Goal: Leave review/rating: Share an evaluation or opinion about a product, service, or content

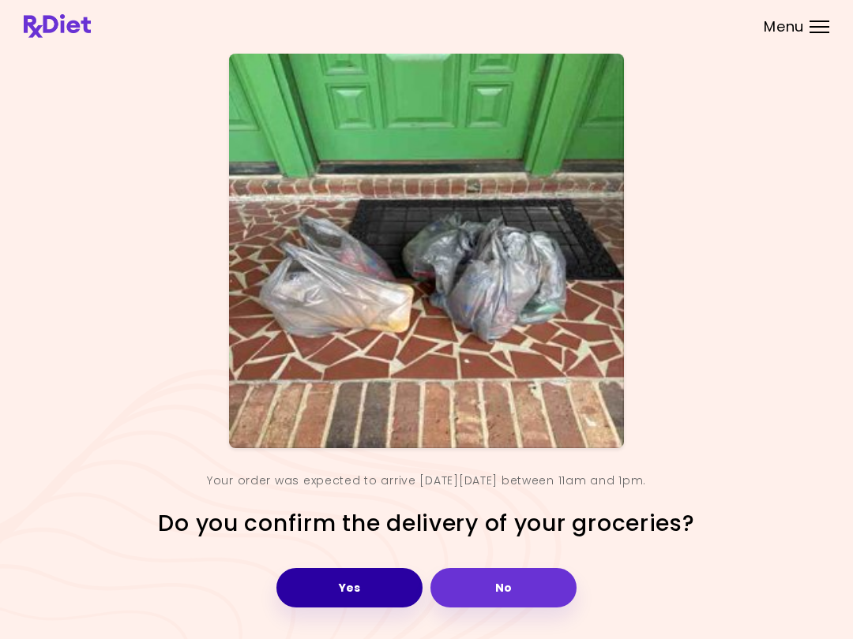
click at [349, 582] on button "Yes" at bounding box center [349, 587] width 146 height 39
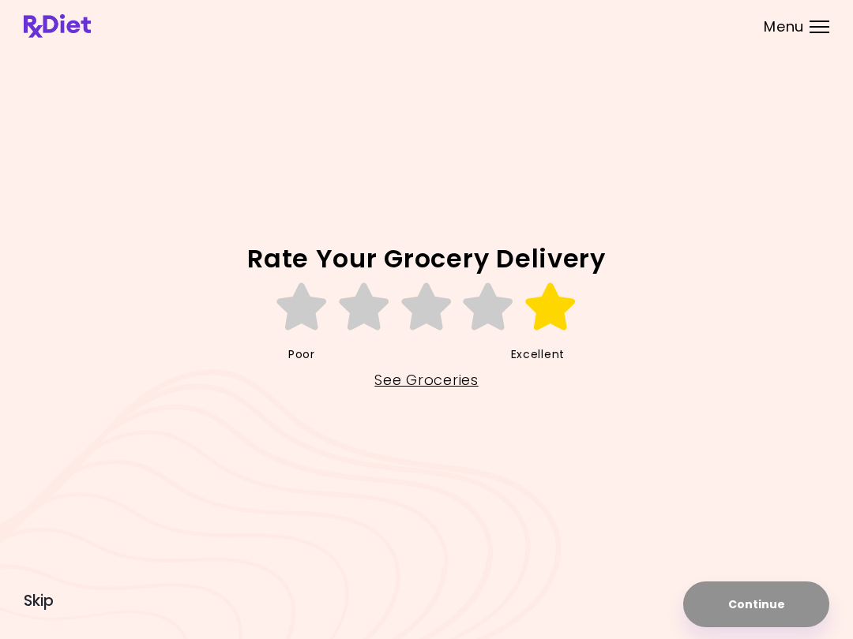
click at [546, 308] on icon at bounding box center [550, 306] width 54 height 47
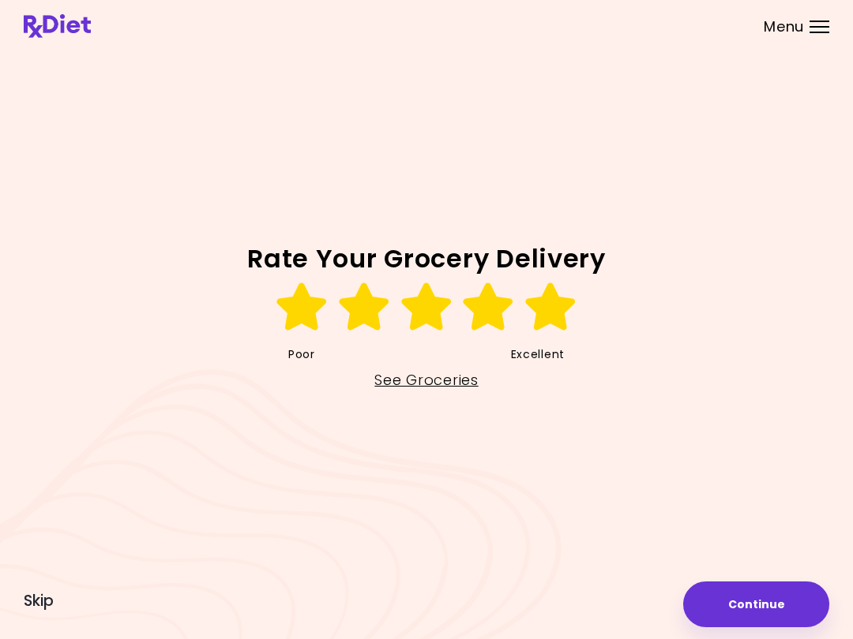
click at [742, 605] on button "Continue" at bounding box center [756, 605] width 146 height 46
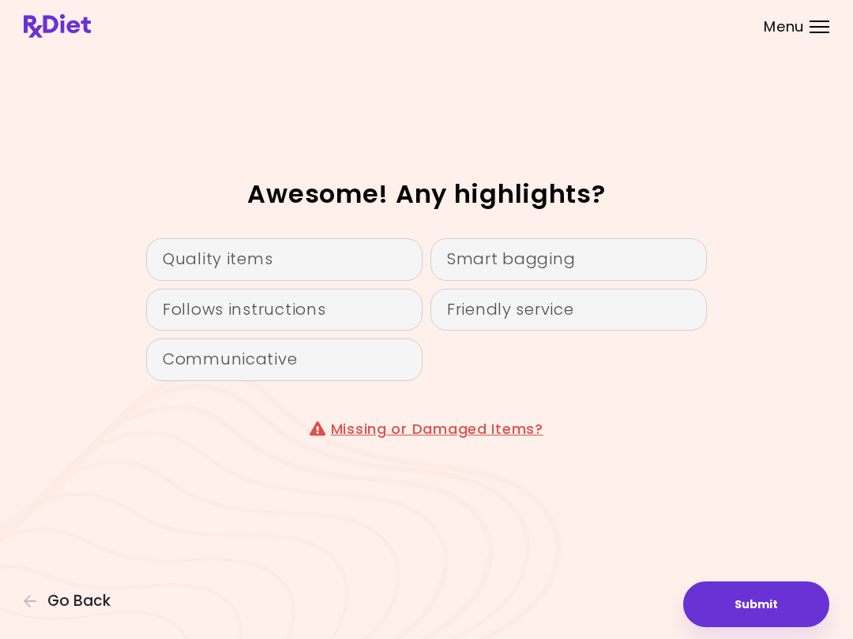
click at [237, 311] on div "Follows instructions" at bounding box center [284, 310] width 276 height 43
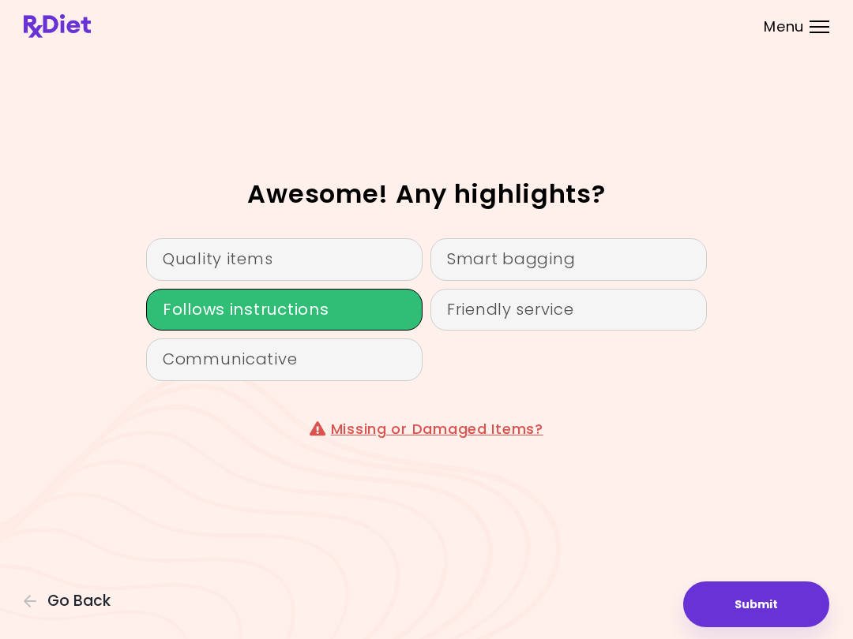
click at [807, 478] on div "Awesome! Any highlights? Quality items Smart bagging Follows instructions Frien…" at bounding box center [426, 320] width 805 height 532
click at [212, 262] on div "Quality items" at bounding box center [284, 259] width 276 height 43
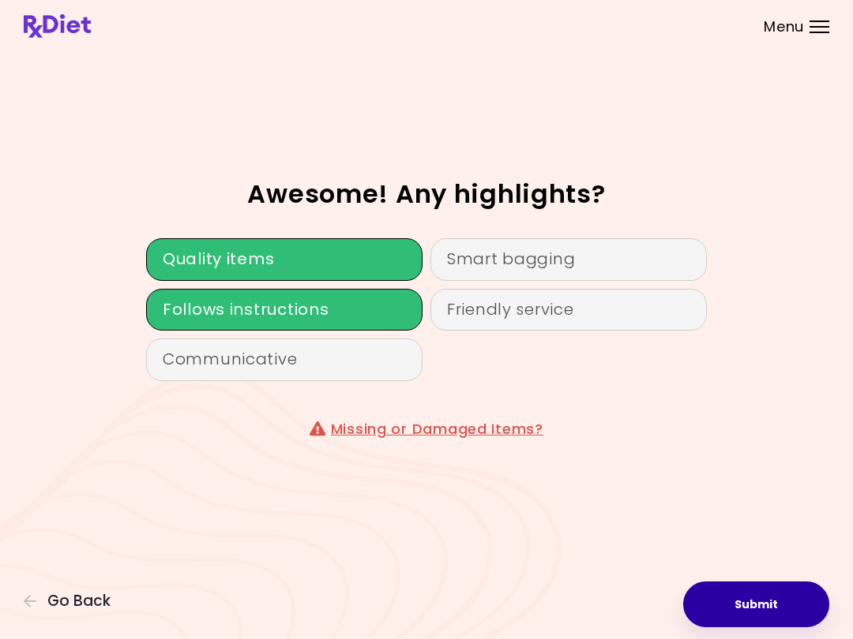
click at [784, 602] on button "Submit" at bounding box center [756, 605] width 146 height 46
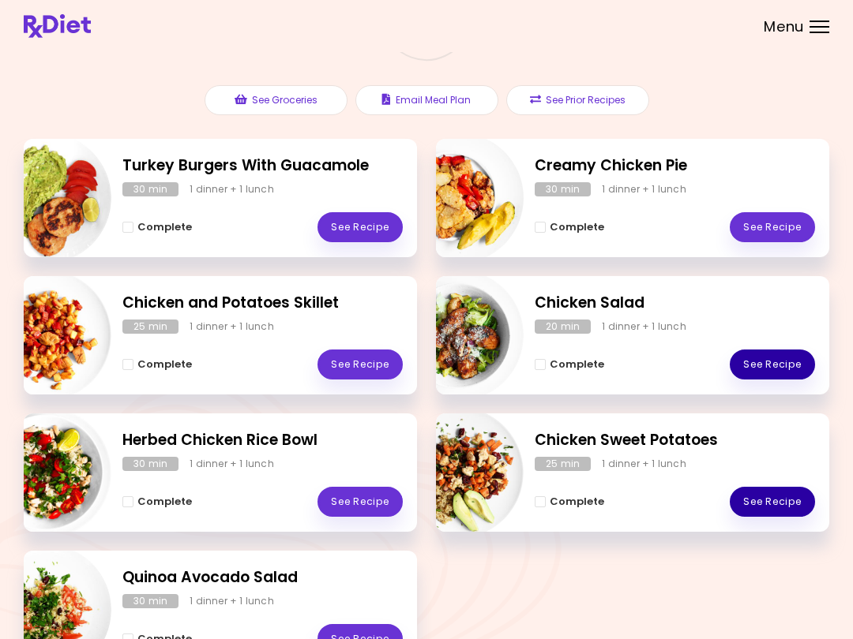
scroll to position [124, 0]
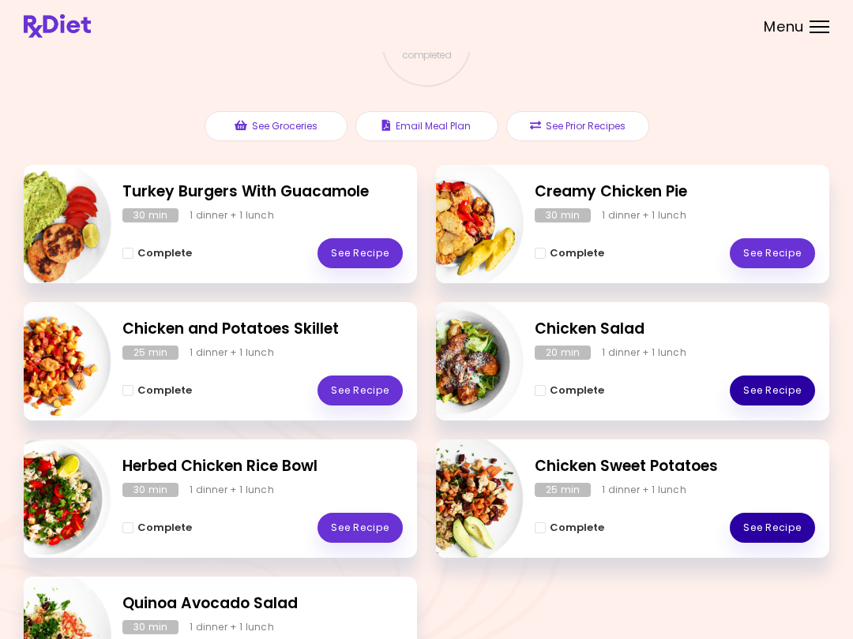
click at [817, 477] on div "Chicken Sweet Potatoes 25 min 1 dinner + 1 lunch Complete See Recipe" at bounding box center [632, 499] width 393 height 118
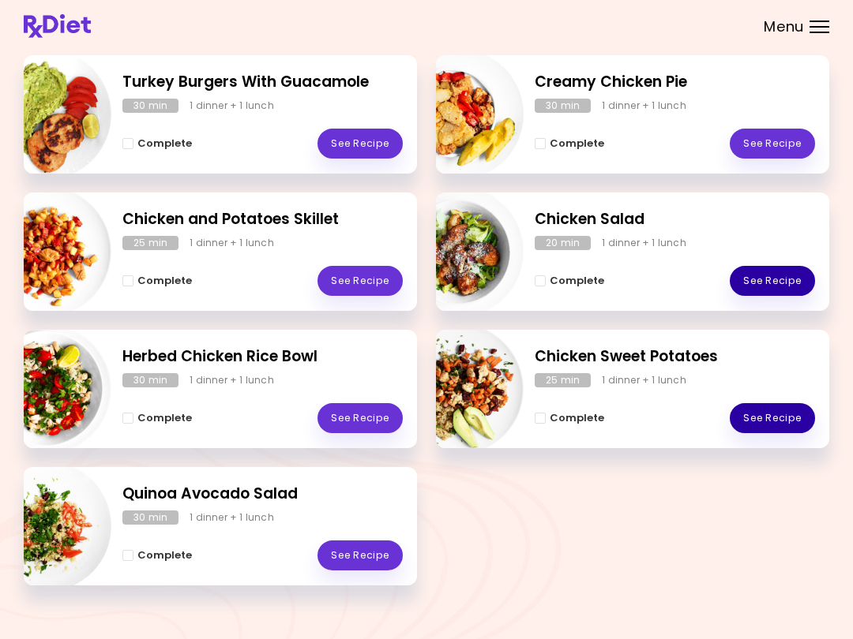
scroll to position [239, 0]
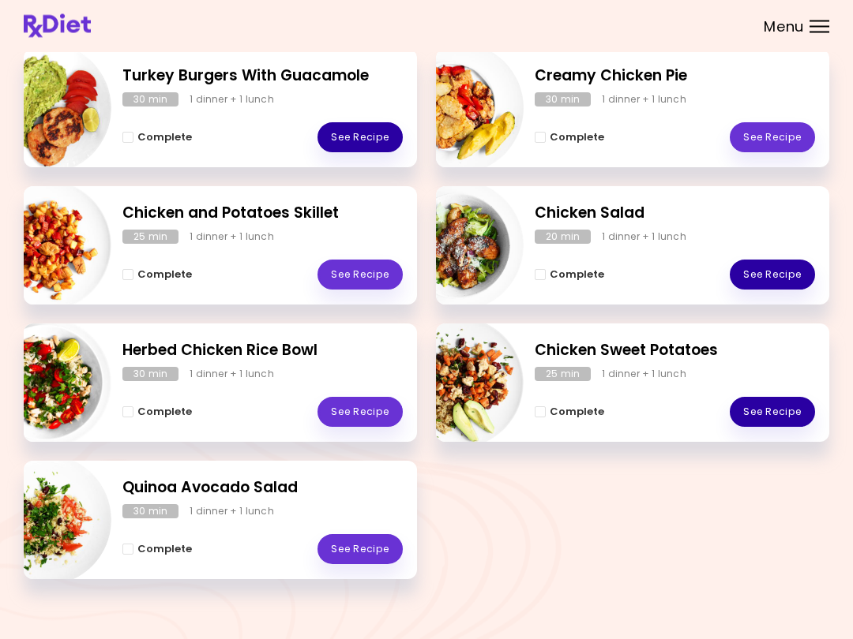
click at [343, 123] on link "See Recipe" at bounding box center [359, 138] width 85 height 30
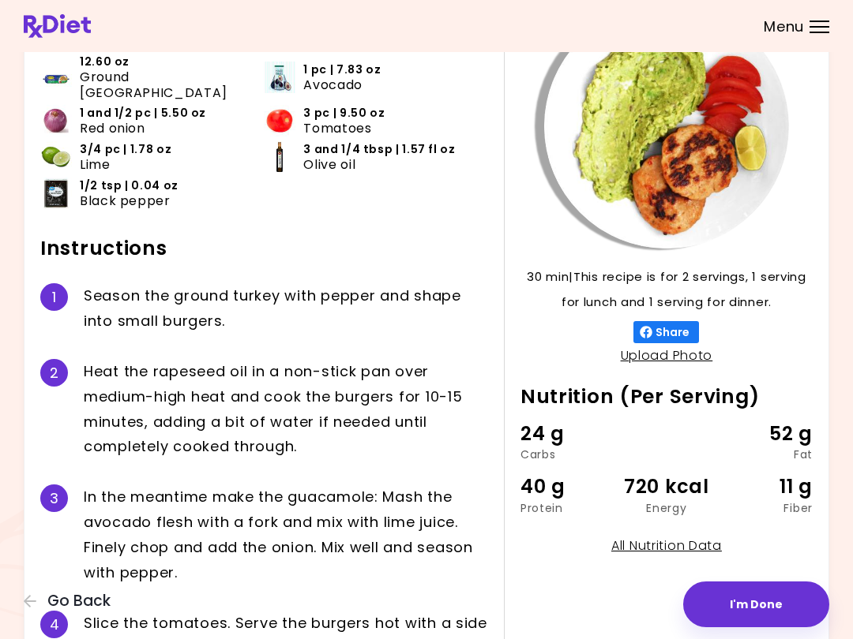
scroll to position [114, 0]
